Goal: Communication & Community: Share content

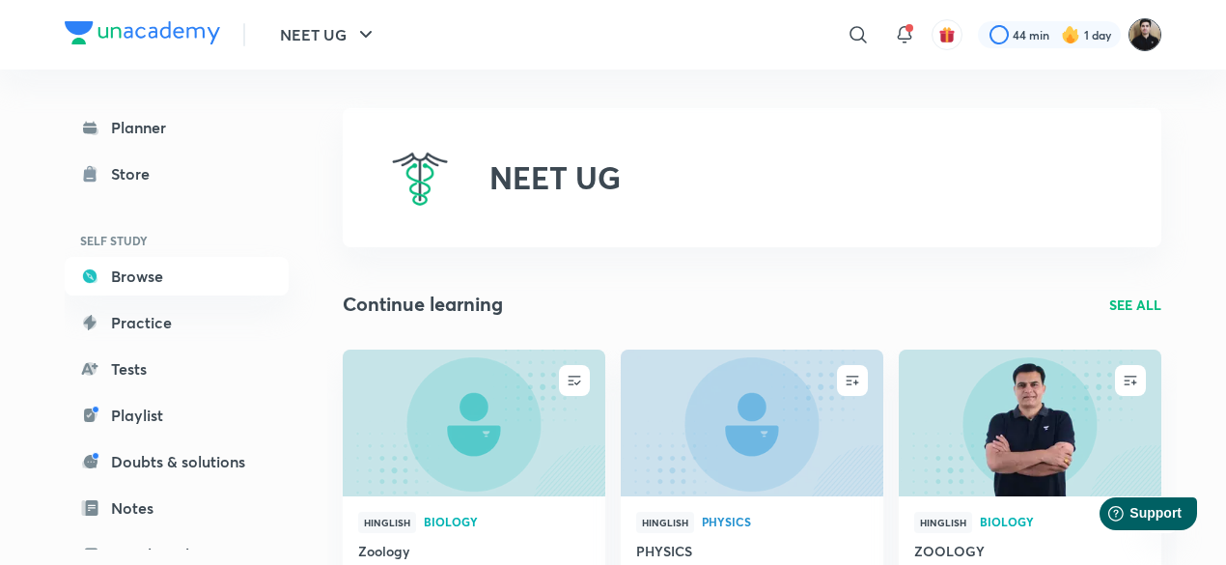
click at [1146, 48] on img at bounding box center [1144, 34] width 33 height 33
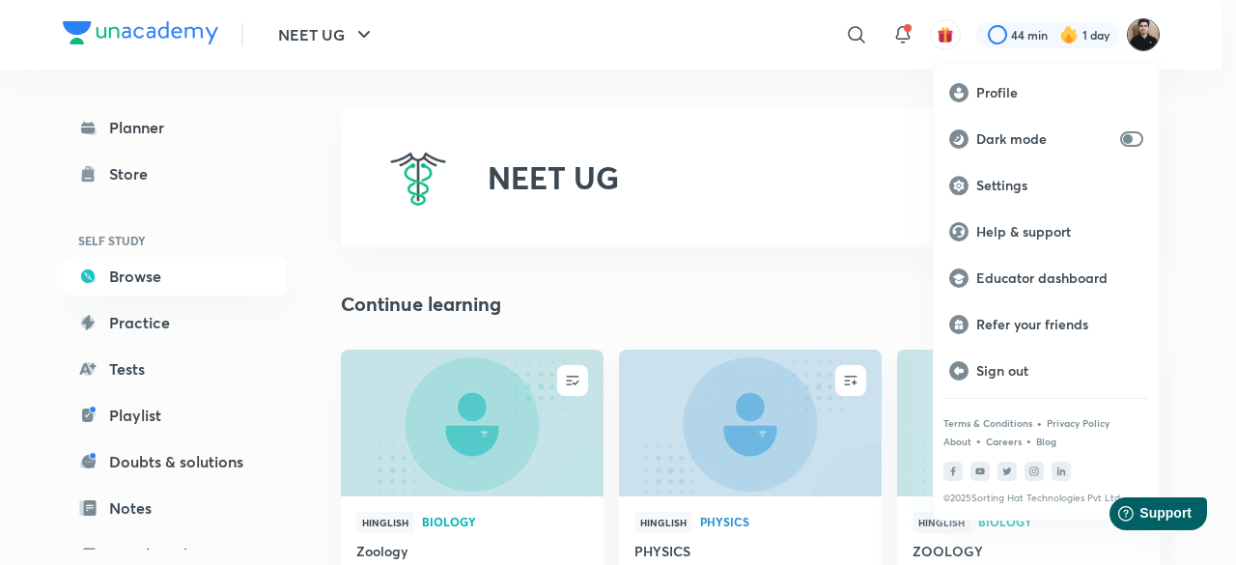
click at [1030, 278] on p "Educator dashboard" at bounding box center [1059, 277] width 167 height 17
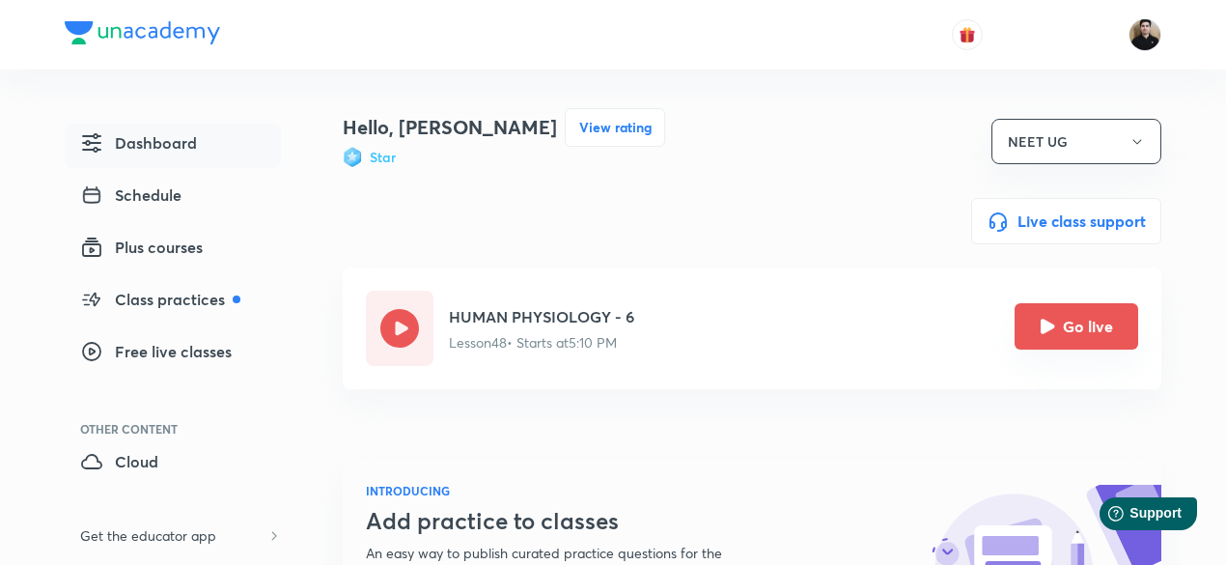
click at [1047, 331] on icon "Go live" at bounding box center [1048, 326] width 14 height 14
